Goal: Navigation & Orientation: Find specific page/section

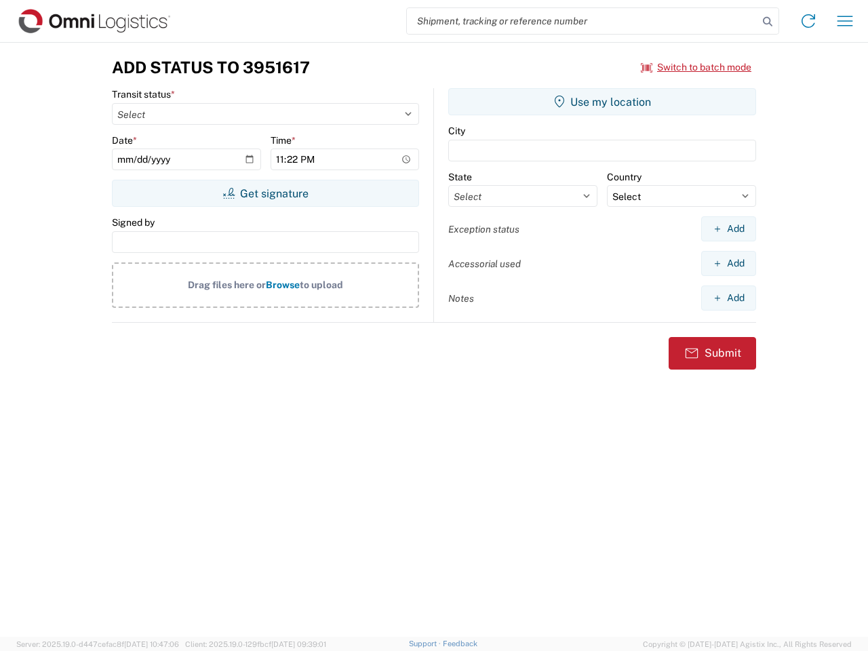
click at [582, 21] on input "search" at bounding box center [582, 21] width 351 height 26
click at [767, 22] on icon at bounding box center [767, 21] width 19 height 19
click at [808, 21] on icon at bounding box center [808, 21] width 22 height 22
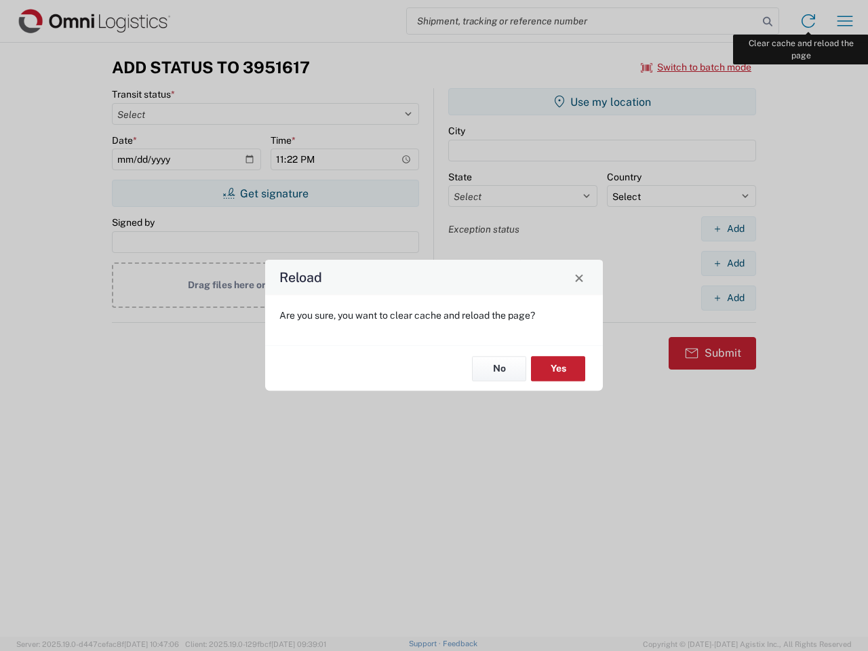
click at [845, 21] on div "Reload Are you sure, you want to clear cache and reload the page? No Yes" at bounding box center [434, 325] width 868 height 651
click at [696, 67] on div "Reload Are you sure, you want to clear cache and reload the page? No Yes" at bounding box center [434, 325] width 868 height 651
click at [265, 193] on div "Reload Are you sure, you want to clear cache and reload the page? No Yes" at bounding box center [434, 325] width 868 height 651
click at [602, 102] on div "Reload Are you sure, you want to clear cache and reload the page? No Yes" at bounding box center [434, 325] width 868 height 651
click at [728, 228] on div "Reload Are you sure, you want to clear cache and reload the page? No Yes" at bounding box center [434, 325] width 868 height 651
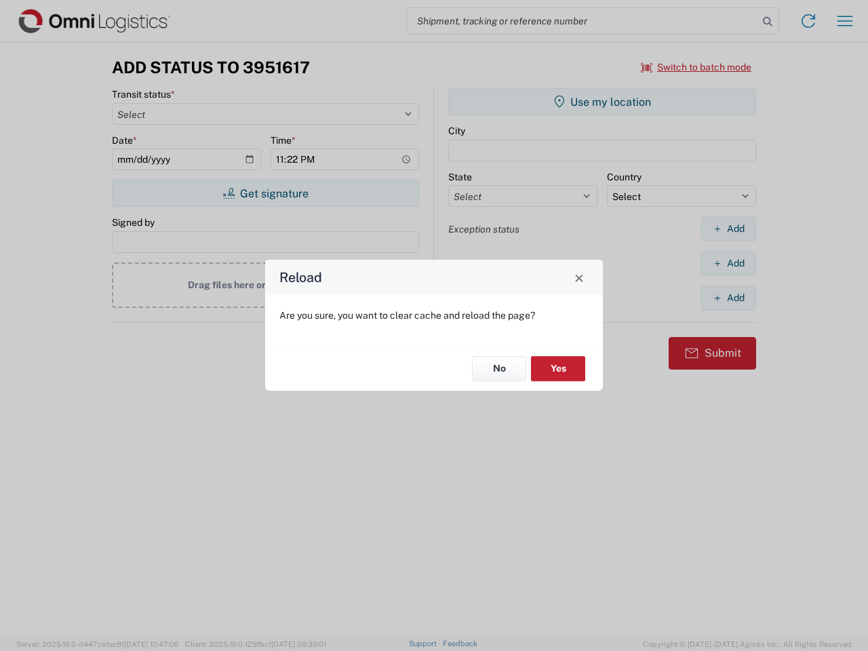
click at [728, 263] on div "Reload Are you sure, you want to clear cache and reload the page? No Yes" at bounding box center [434, 325] width 868 height 651
click at [728, 298] on div "Reload Are you sure, you want to clear cache and reload the page? No Yes" at bounding box center [434, 325] width 868 height 651
